Goal: Communication & Community: Answer question/provide support

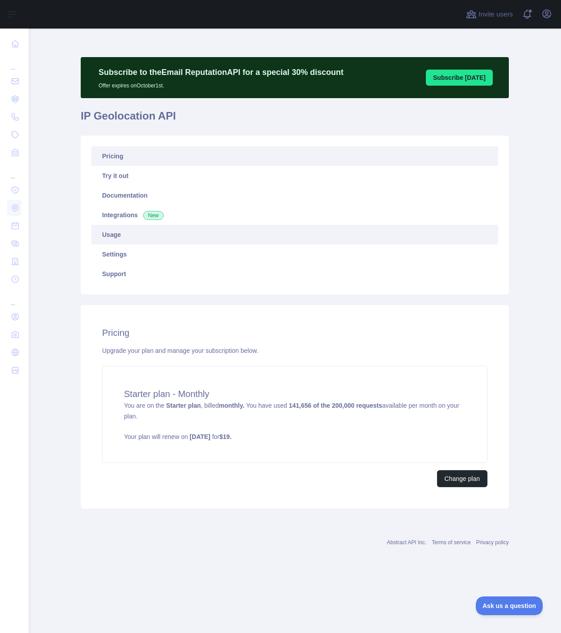
click at [107, 240] on link "Usage" at bounding box center [294, 235] width 407 height 20
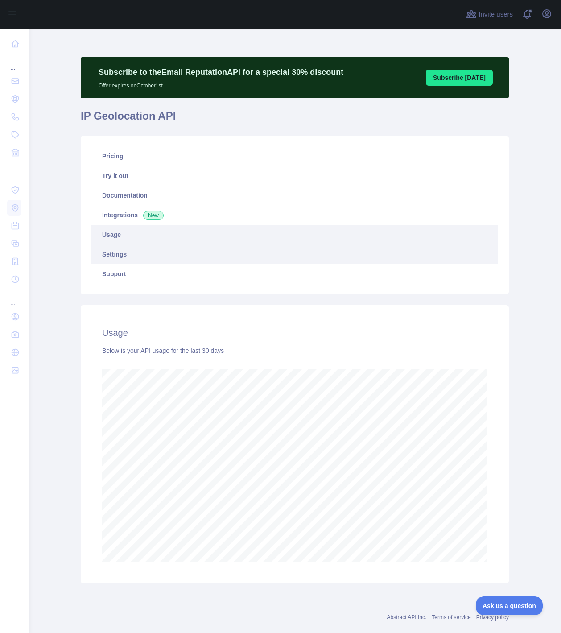
scroll to position [604, 526]
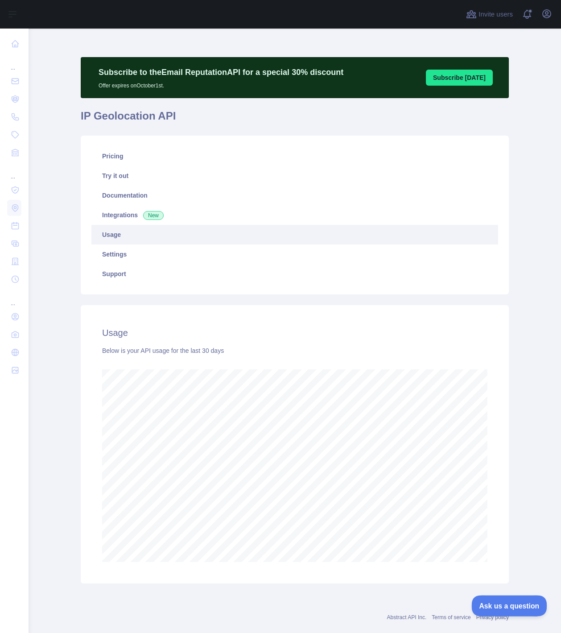
click at [516, 601] on span "Ask us a question" at bounding box center [504, 604] width 67 height 6
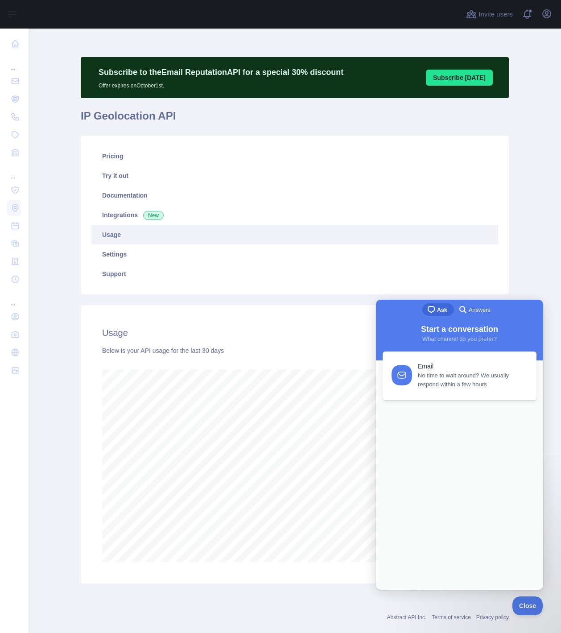
scroll to position [0, 0]
click at [437, 312] on span "Ask" at bounding box center [442, 309] width 10 height 9
click at [464, 410] on div "Previous Conversations" at bounding box center [460, 407] width 154 height 8
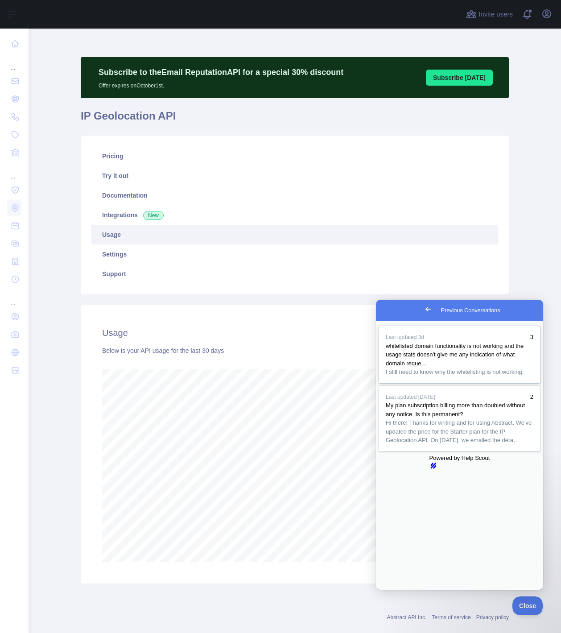
click at [442, 354] on span "whitelisted domain functionality is not working and the usage stats doesn't giv…" at bounding box center [455, 354] width 138 height 24
type textarea "**********"
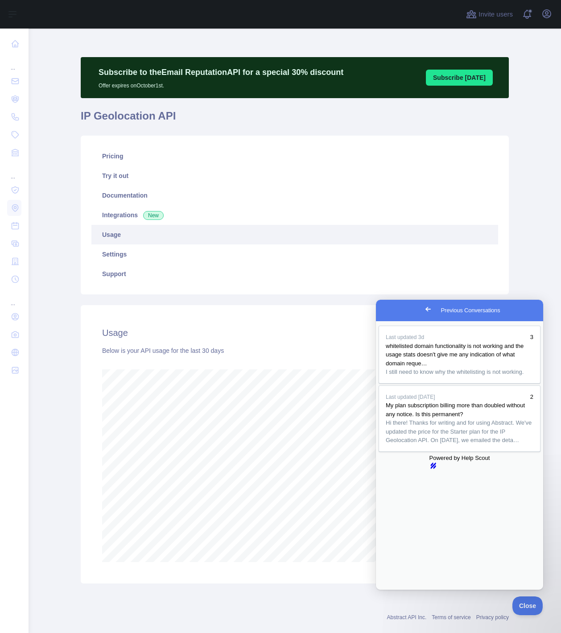
click at [527, 609] on button "Close" at bounding box center [525, 604] width 30 height 19
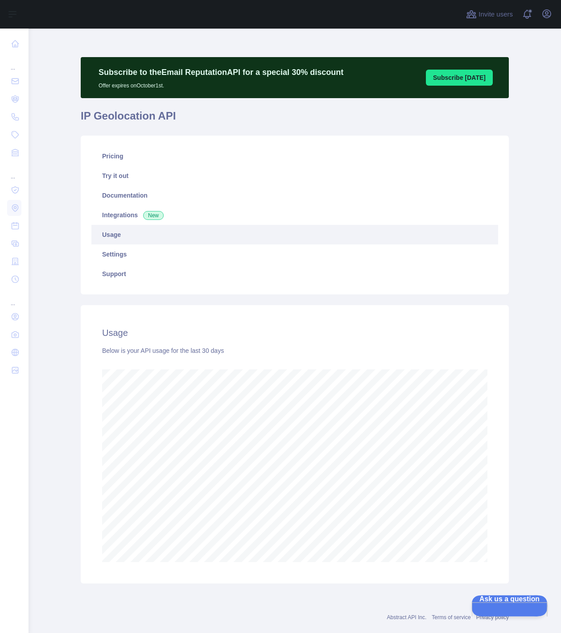
click at [504, 600] on button "Ask us a question" at bounding box center [504, 604] width 67 height 19
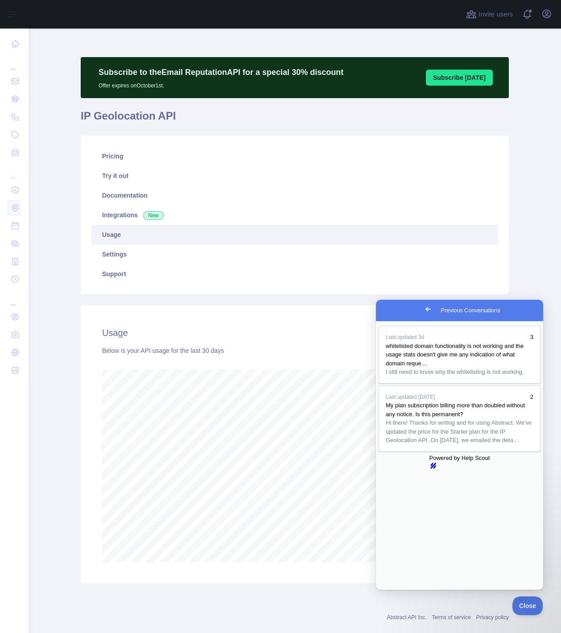
click at [392, 590] on button "Close" at bounding box center [384, 596] width 16 height 12
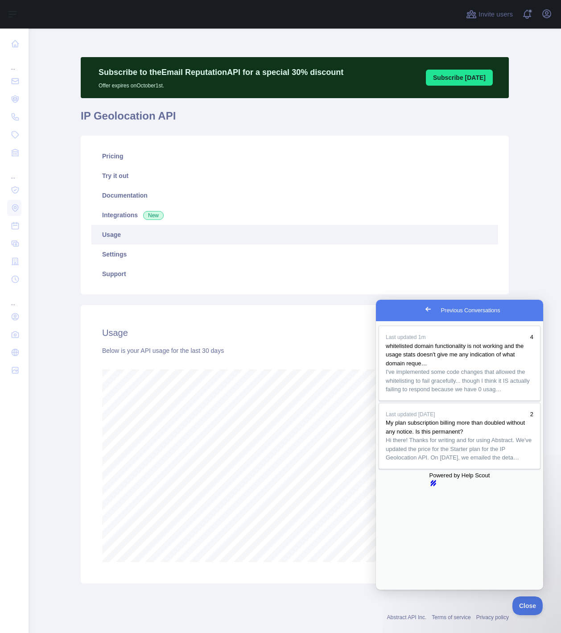
click at [423, 309] on span "Go back" at bounding box center [428, 309] width 11 height 11
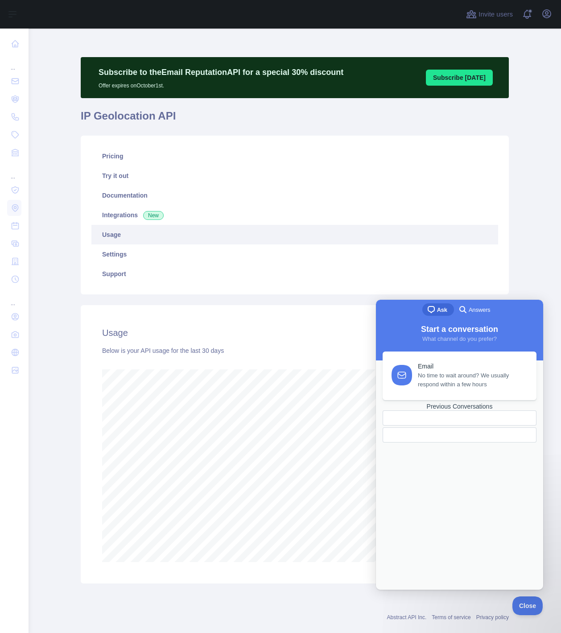
click at [461, 435] on div at bounding box center [438, 435] width 97 height 0
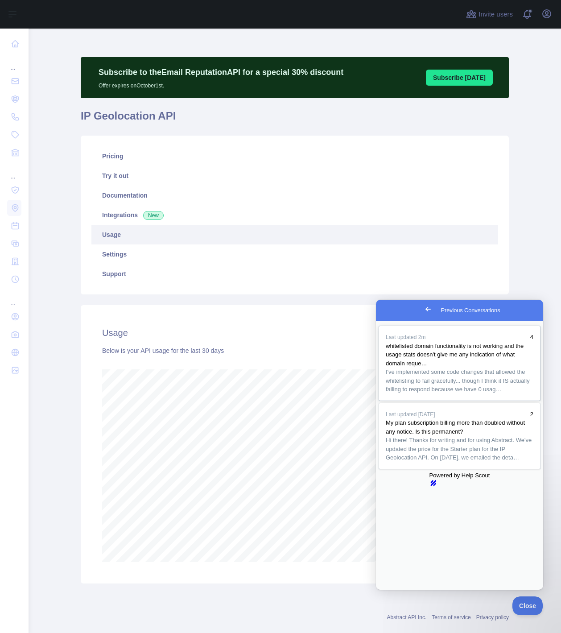
click at [445, 364] on span "whitelisted domain functionality is not working and the usage stats doesn't giv…" at bounding box center [455, 354] width 138 height 24
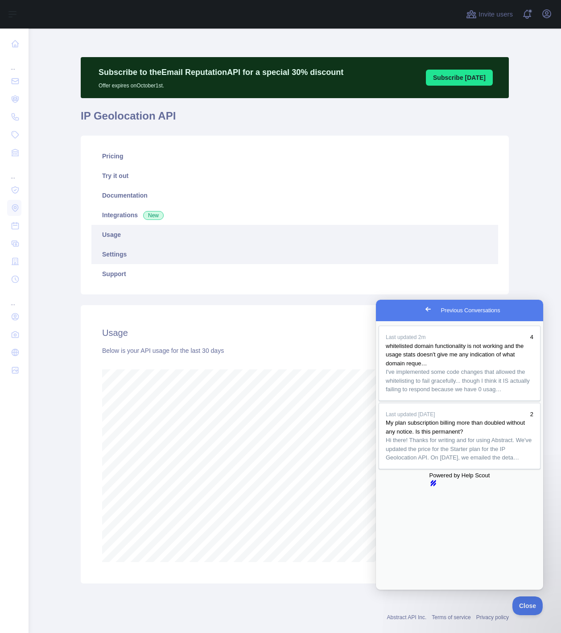
scroll to position [604, 526]
